Goal: Navigation & Orientation: Find specific page/section

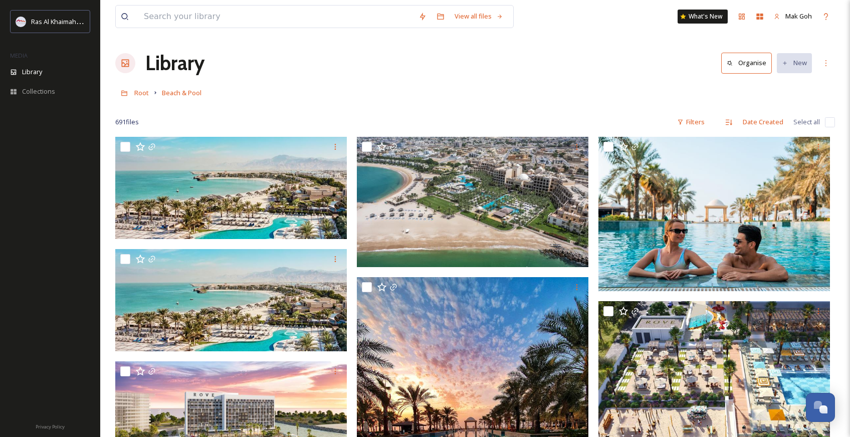
scroll to position [45458, 0]
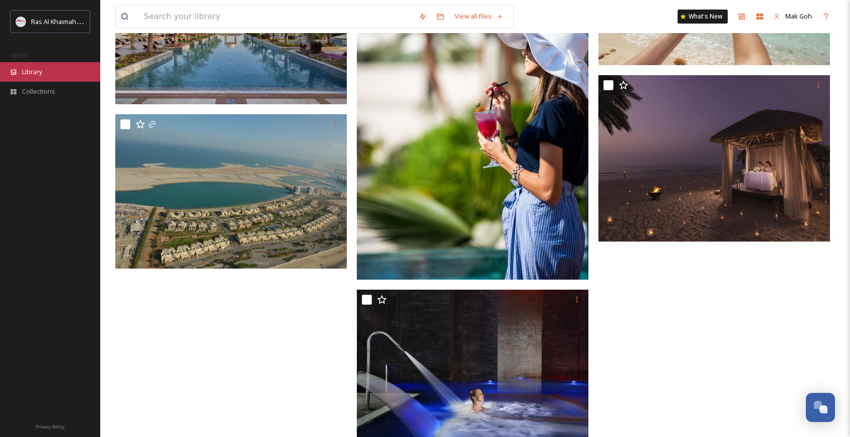
click at [35, 70] on span "Library" at bounding box center [32, 72] width 20 height 10
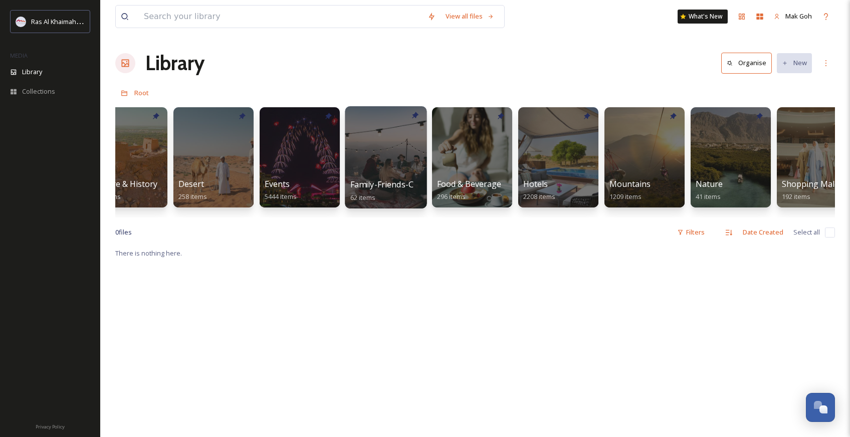
scroll to position [0, 205]
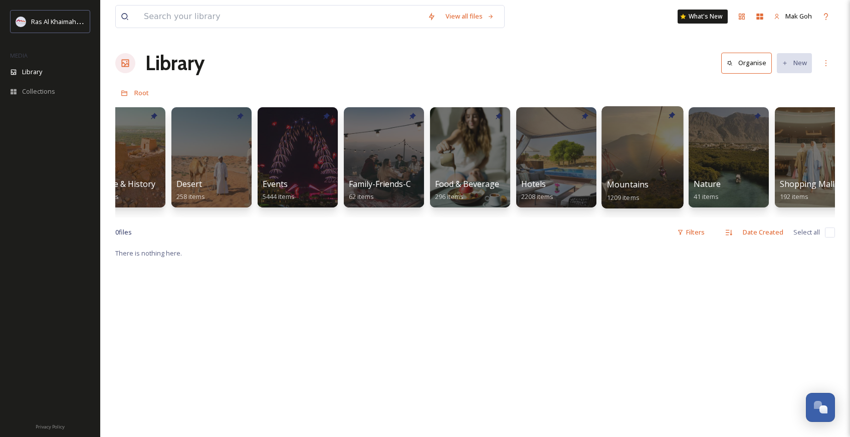
click at [629, 133] on div at bounding box center [642, 157] width 82 height 102
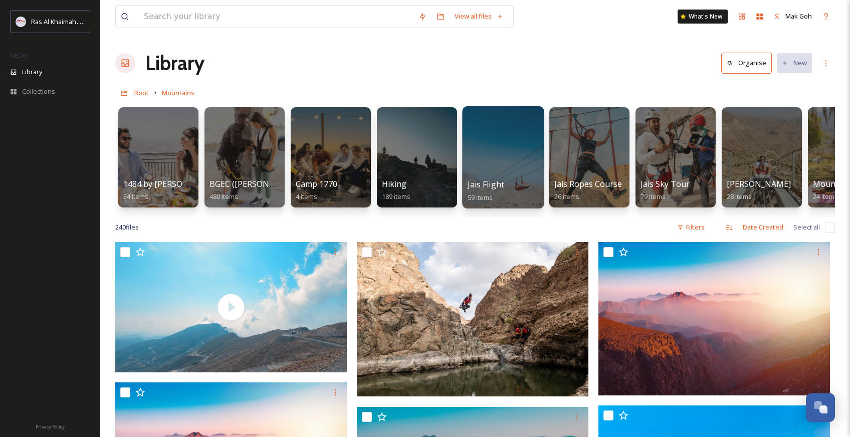
click at [515, 175] on div at bounding box center [503, 157] width 82 height 102
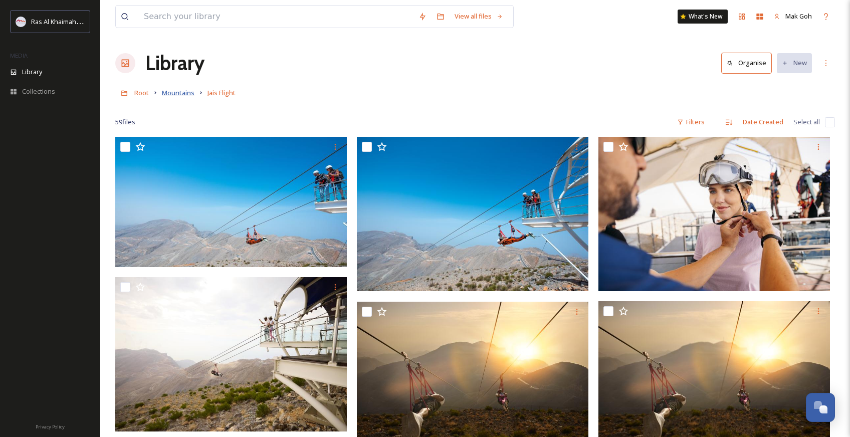
click at [181, 96] on span "Mountains" at bounding box center [178, 92] width 33 height 9
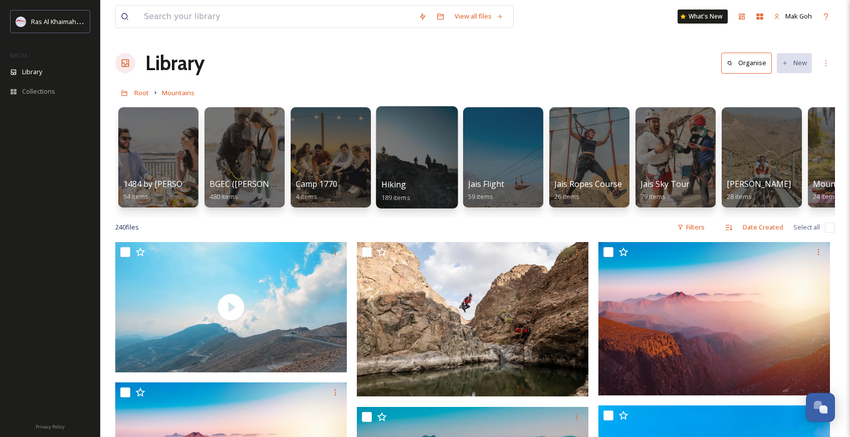
click at [415, 171] on div at bounding box center [417, 157] width 82 height 102
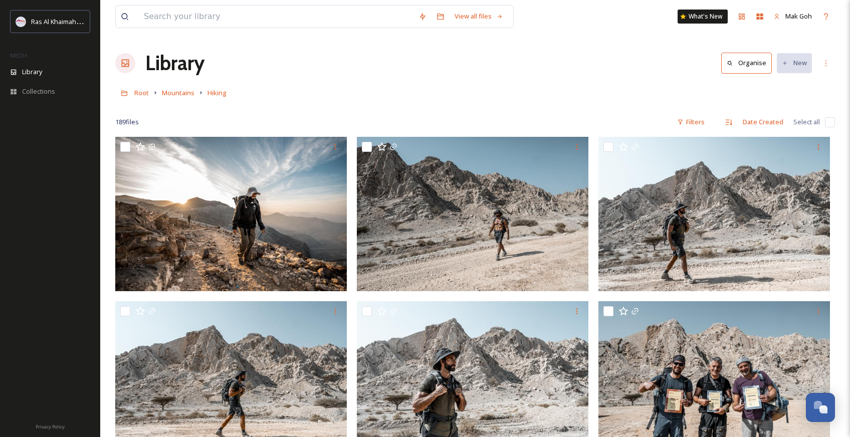
click at [185, 98] on link "Mountains" at bounding box center [178, 93] width 33 height 12
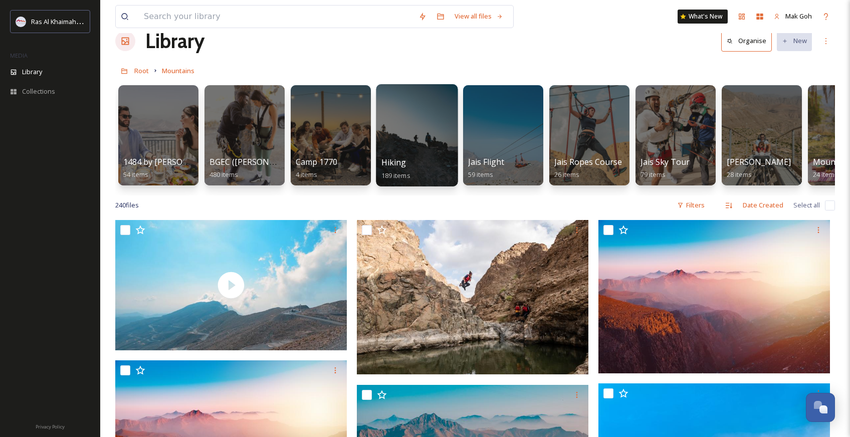
click at [442, 134] on div at bounding box center [417, 135] width 82 height 102
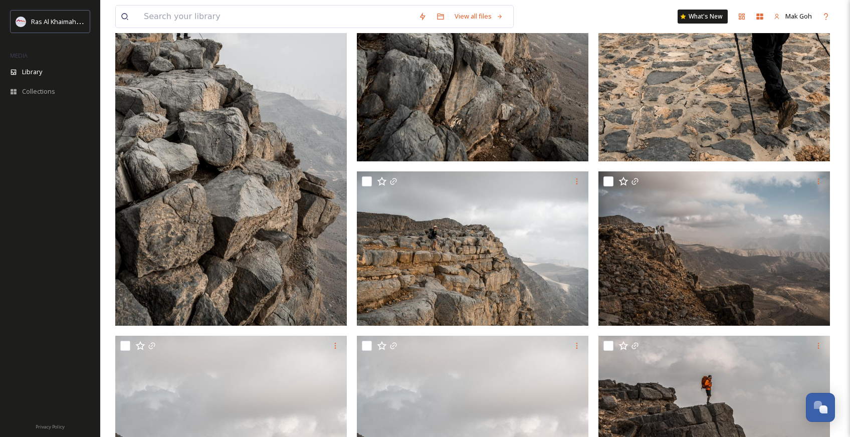
scroll to position [2295, 0]
